Goal: Information Seeking & Learning: Learn about a topic

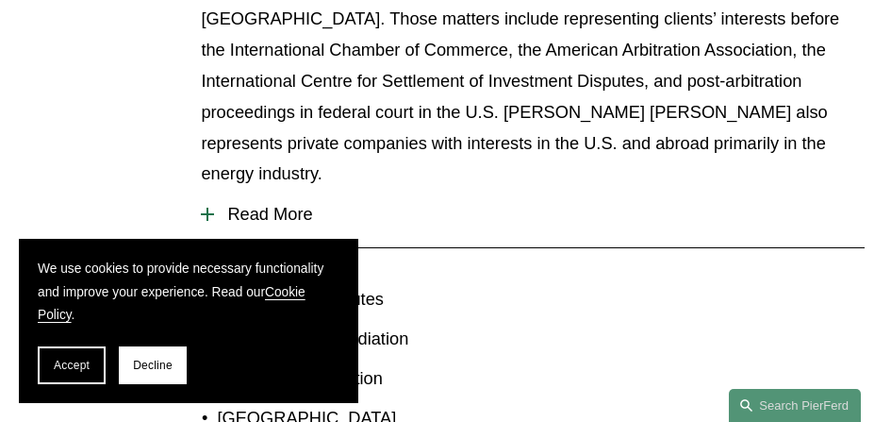
scroll to position [903, 0]
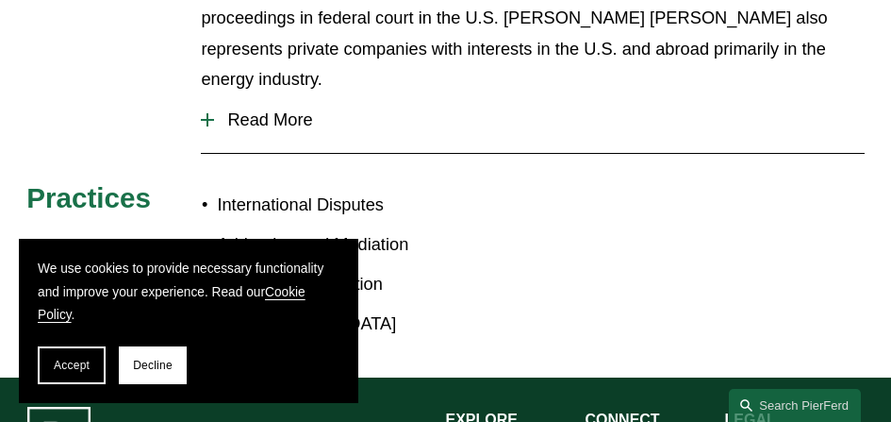
click at [286, 109] on span "Read More" at bounding box center [539, 119] width 650 height 21
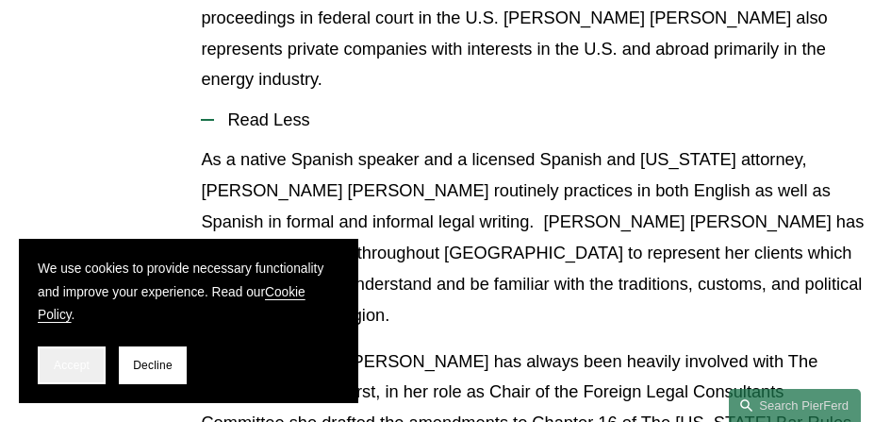
click at [59, 356] on button "Accept" at bounding box center [72, 365] width 68 height 38
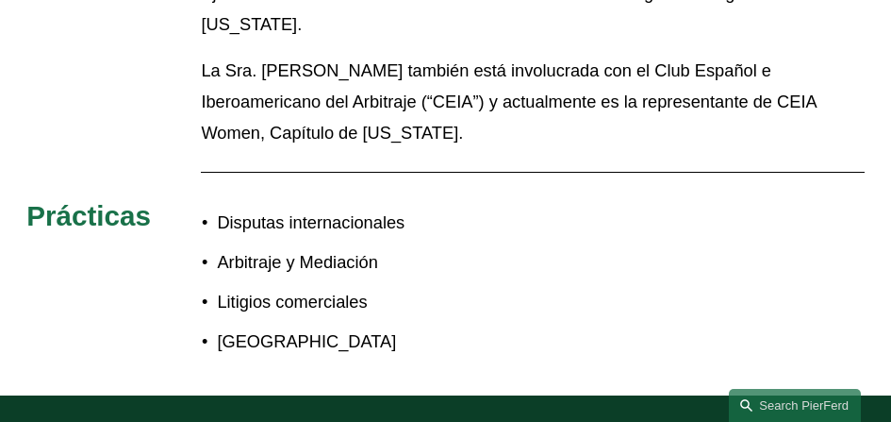
scroll to position [1415, 0]
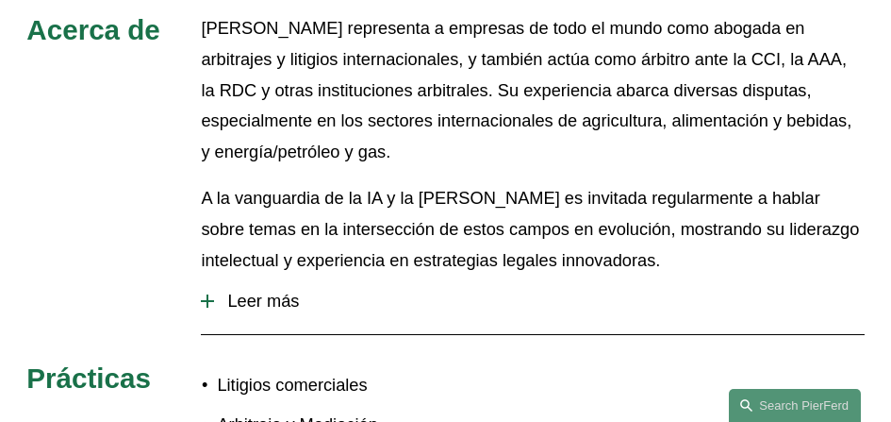
scroll to position [849, 0]
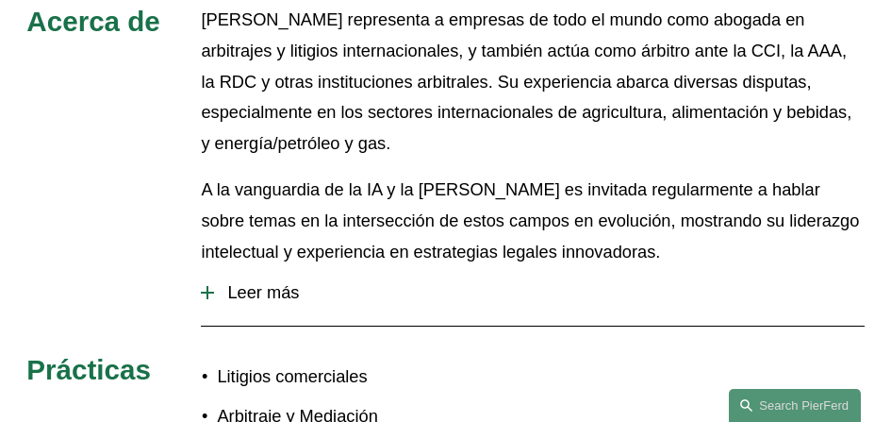
click at [246, 282] on font "Leer más" at bounding box center [263, 292] width 72 height 20
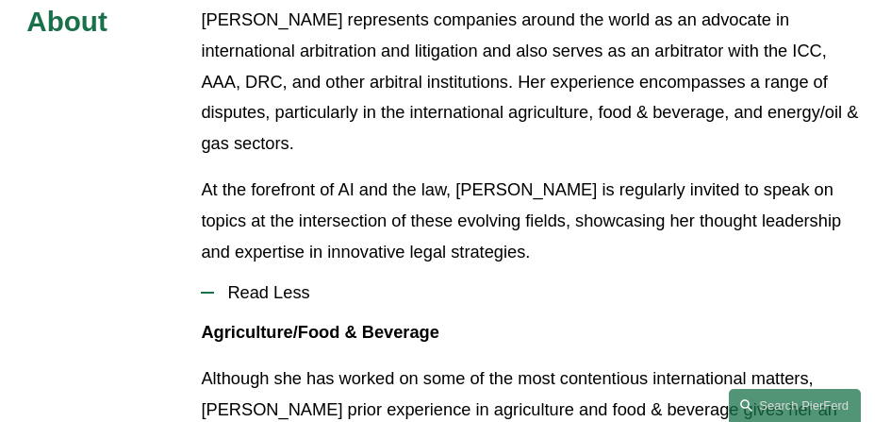
click at [499, 95] on div "[PERSON_NAME] represents companies around the world as an advocate in internati…" at bounding box center [532, 136] width 663 height 263
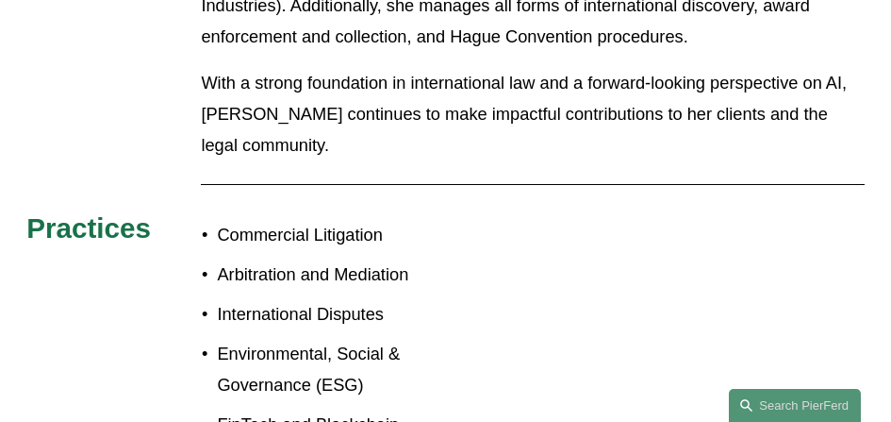
scroll to position [2597, 0]
